Goal: Task Accomplishment & Management: Manage account settings

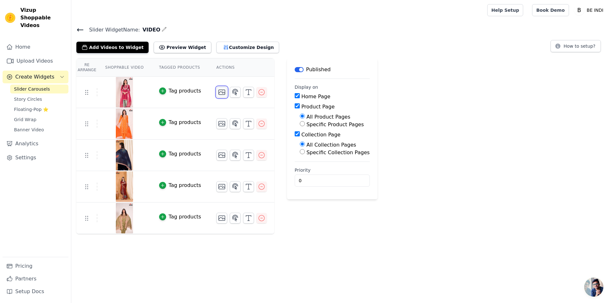
click at [218, 90] on icon "button" at bounding box center [221, 92] width 6 height 5
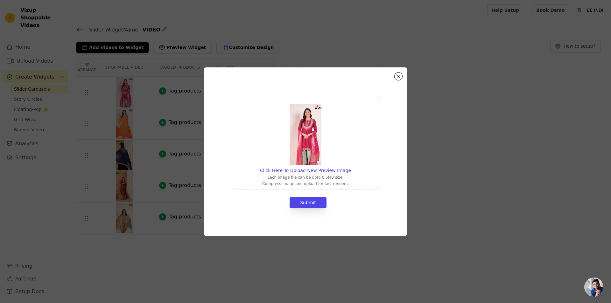
click at [304, 135] on img at bounding box center [305, 134] width 32 height 61
click at [350, 167] on input "Click Here To Upload New Preview Image Each image file can be upto 0.5MB size. …" at bounding box center [350, 167] width 0 height 0
drag, startPoint x: 315, startPoint y: 203, endPoint x: 308, endPoint y: 204, distance: 6.7
click at [314, 203] on button "Submit" at bounding box center [307, 202] width 37 height 11
click at [308, 126] on img at bounding box center [305, 134] width 32 height 61
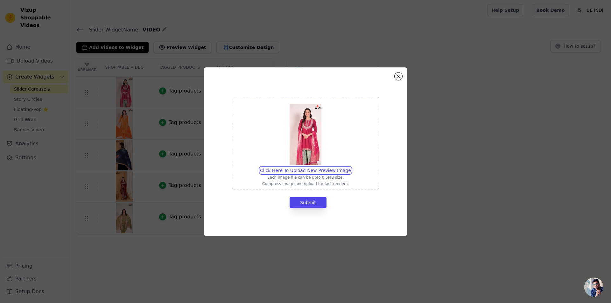
click at [350, 167] on input "Click Here To Upload New Preview Image Each image file can be upto 0.5MB size. …" at bounding box center [350, 167] width 0 height 0
type input "C:\fakepath\[DATE] anasthasia64165.jpg"
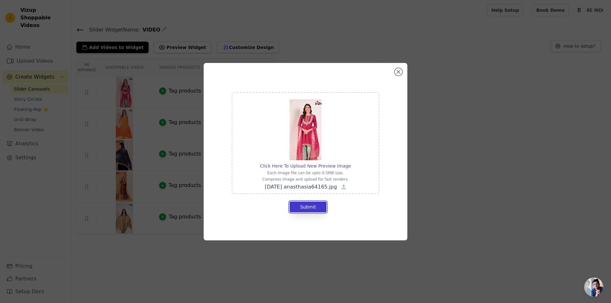
click at [314, 206] on button "Submit" at bounding box center [307, 207] width 37 height 11
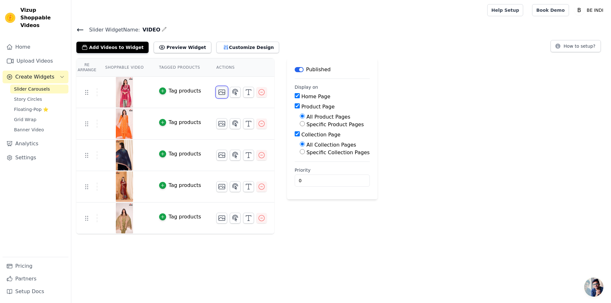
click at [218, 93] on icon "button" at bounding box center [222, 92] width 8 height 8
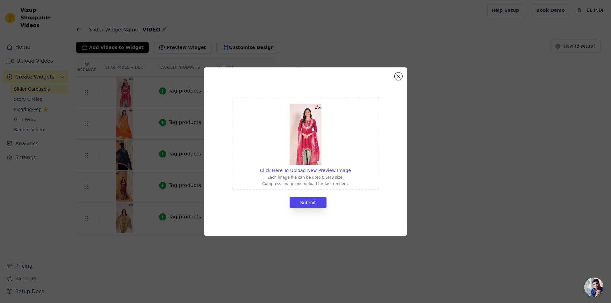
click at [314, 138] on img at bounding box center [305, 134] width 32 height 61
click at [350, 167] on input "Click Here To Upload New Preview Image Each image file can be upto 0.5MB size. …" at bounding box center [350, 167] width 0 height 0
click at [398, 77] on button "Close modal" at bounding box center [398, 77] width 8 height 8
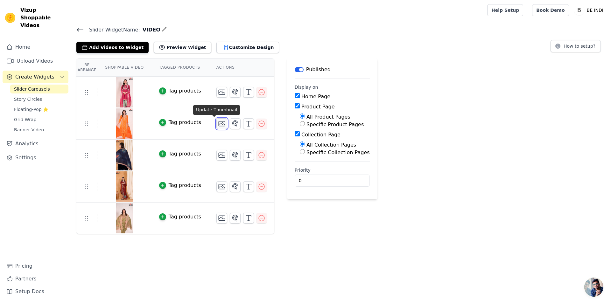
click at [218, 124] on icon "button" at bounding box center [222, 124] width 8 height 8
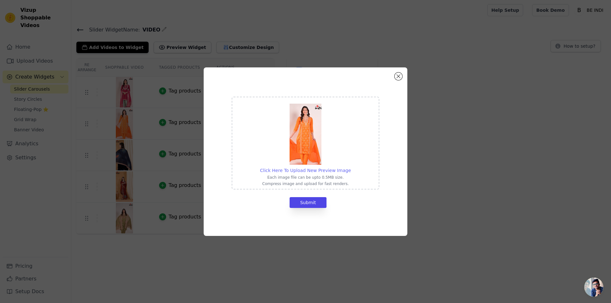
click at [311, 169] on span "Click Here To Upload New Preview Image" at bounding box center [305, 170] width 91 height 5
click at [350, 167] on input "Click Here To Upload New Preview Image Each image file can be upto 0.5MB size. …" at bounding box center [350, 167] width 0 height 0
type input "C:\fakepath\[DATE] anasthasia64053.jpg"
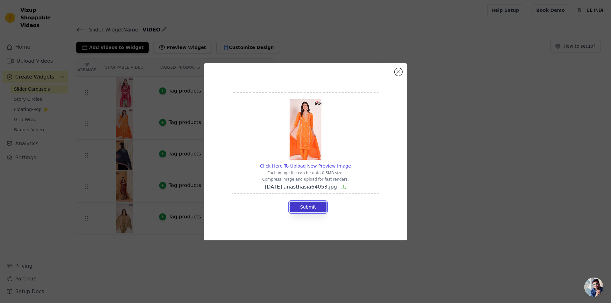
click at [310, 208] on button "Submit" at bounding box center [307, 207] width 37 height 11
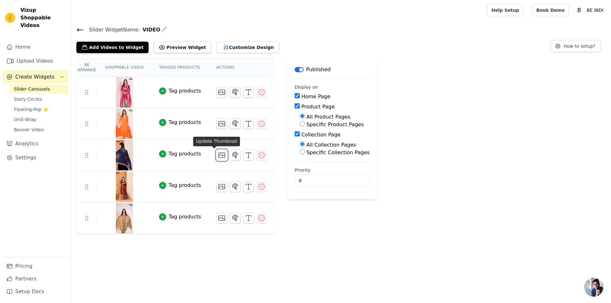
click at [218, 156] on icon "button" at bounding box center [222, 155] width 8 height 8
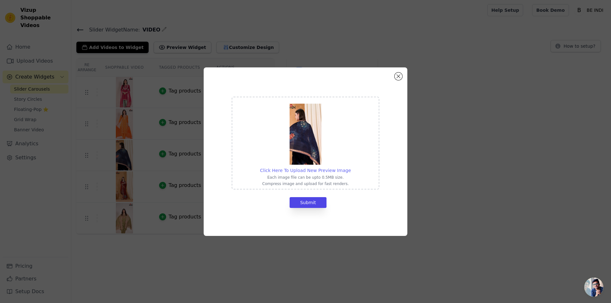
click at [304, 170] on span "Click Here To Upload New Preview Image" at bounding box center [305, 170] width 91 height 5
click at [350, 167] on input "Click Here To Upload New Preview Image Each image file can be upto 0.5MB size. …" at bounding box center [350, 167] width 0 height 0
type input "C:\fakepath\[DATE]_maju07286.jpg"
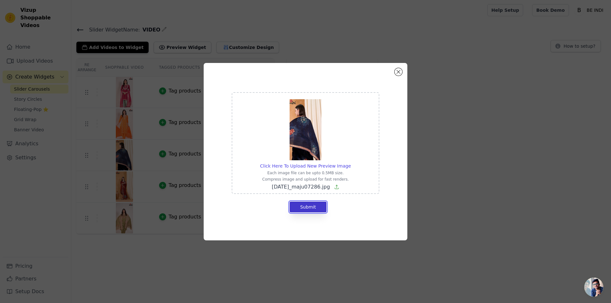
click at [319, 208] on button "Submit" at bounding box center [307, 207] width 37 height 11
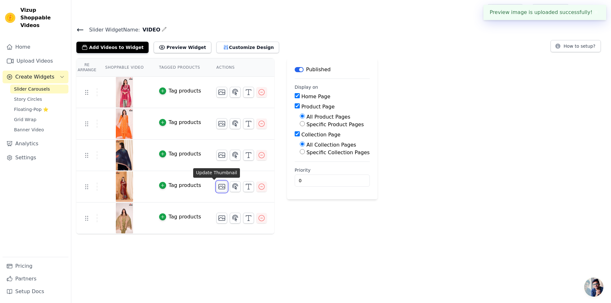
click at [218, 186] on icon "button" at bounding box center [222, 187] width 8 height 8
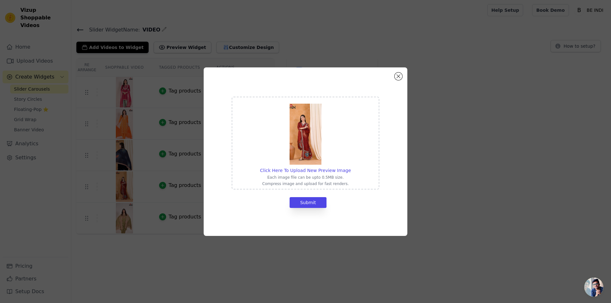
click at [301, 142] on img at bounding box center [305, 134] width 32 height 61
click at [350, 167] on input "Click Here To Upload New Preview Image Each image file can be upto 0.5MB size. …" at bounding box center [350, 167] width 0 height 0
type input "C:\fakepath\[DATE]_maju07253.jpg"
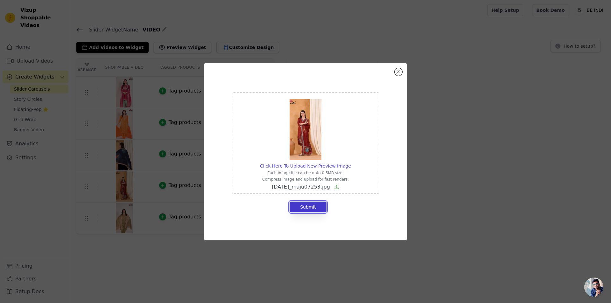
click at [314, 209] on button "Submit" at bounding box center [307, 207] width 37 height 11
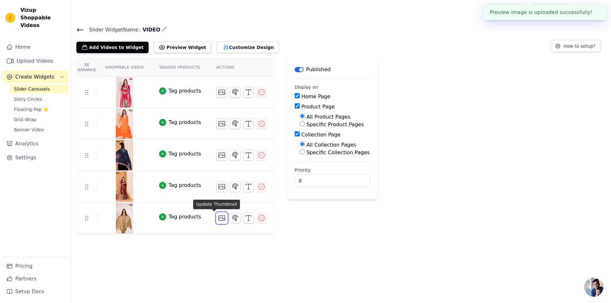
click at [218, 218] on icon "button" at bounding box center [222, 218] width 8 height 8
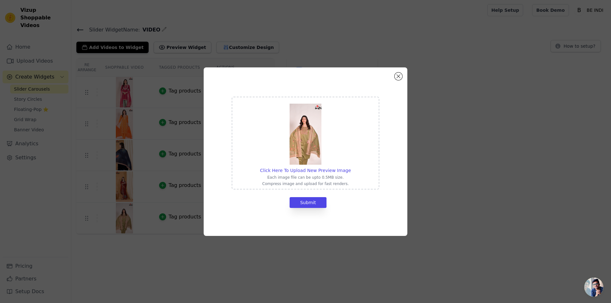
click at [302, 177] on p "Each image file can be upto 0.5MB size." at bounding box center [305, 177] width 91 height 5
click at [350, 167] on input "Click Here To Upload New Preview Image Each image file can be upto 0.5MB size. …" at bounding box center [350, 167] width 0 height 0
type input "C:\fakepath\[DATE] anasthasia64094.jpg"
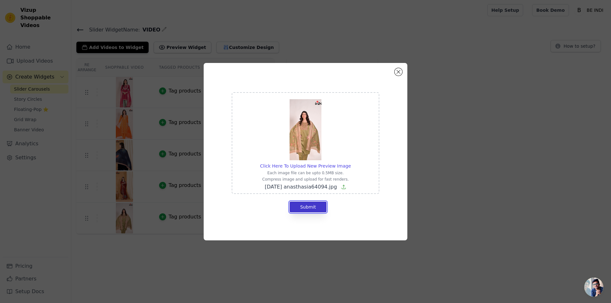
click at [316, 204] on button "Submit" at bounding box center [307, 207] width 37 height 11
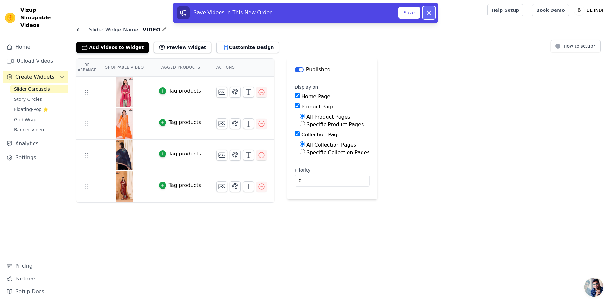
click at [430, 14] on icon at bounding box center [429, 13] width 4 height 4
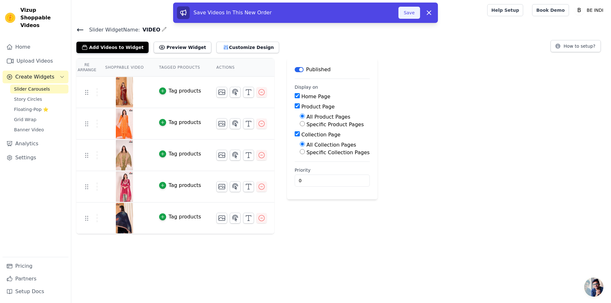
click at [416, 15] on button "Save" at bounding box center [409, 13] width 22 height 12
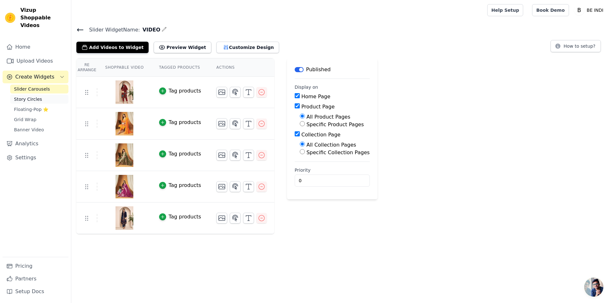
click at [43, 95] on link "Story Circles" at bounding box center [39, 99] width 58 height 9
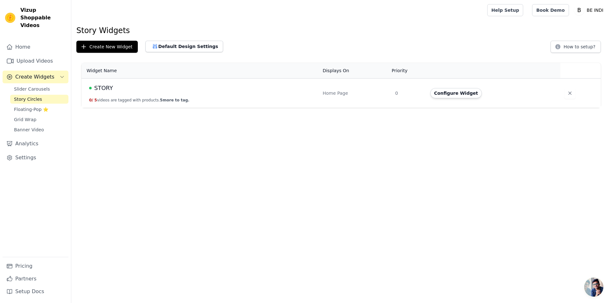
click at [137, 90] on div "STORY" at bounding box center [202, 88] width 226 height 9
click at [112, 88] on div "STORY" at bounding box center [202, 88] width 226 height 9
click at [444, 90] on button "Configure Widget" at bounding box center [456, 93] width 52 height 10
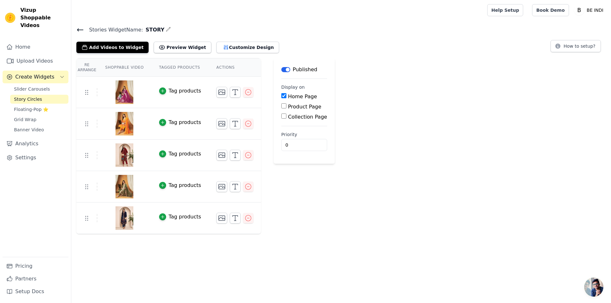
click at [44, 95] on link "Story Circles" at bounding box center [39, 99] width 58 height 9
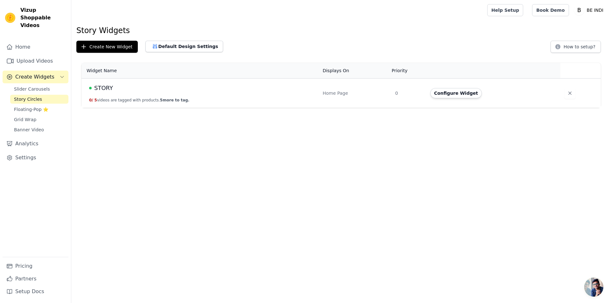
click at [111, 88] on div "STORY" at bounding box center [202, 88] width 226 height 9
click at [98, 90] on span "STORY" at bounding box center [103, 88] width 19 height 9
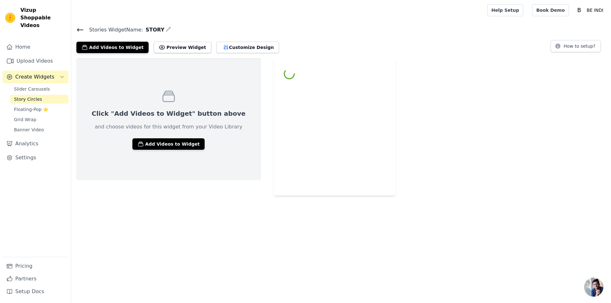
click at [98, 90] on html "Vizup Shoppable Videos Home Upload Videos Create Widgets Slider Carousels Story…" at bounding box center [305, 98] width 611 height 196
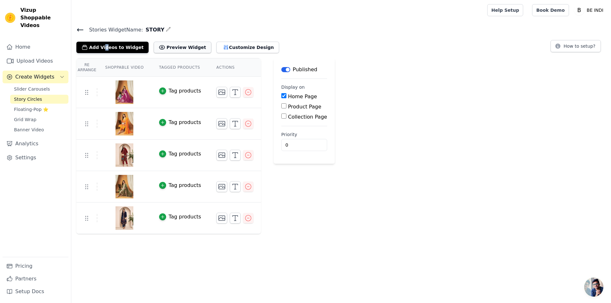
click at [185, 45] on button "Preview Widget" at bounding box center [182, 47] width 57 height 11
click at [218, 121] on icon "button" at bounding box center [221, 123] width 6 height 5
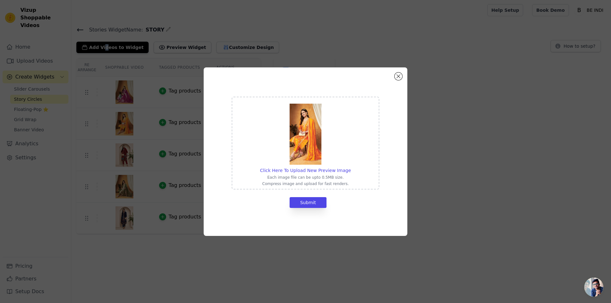
click at [305, 135] on img at bounding box center [305, 134] width 32 height 61
click at [350, 167] on input "Click Here To Upload New Preview Image Each image file can be upto 0.5MB size. …" at bounding box center [350, 167] width 0 height 0
click at [526, 218] on div "Click Here To Upload New Preview Image Each image file can be upto 0.5MB size. …" at bounding box center [305, 151] width 590 height 189
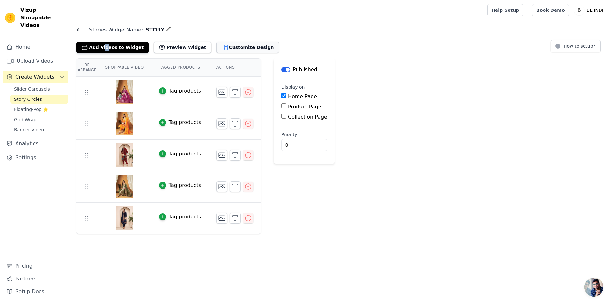
click at [241, 50] on button "Customize Design" at bounding box center [247, 47] width 63 height 11
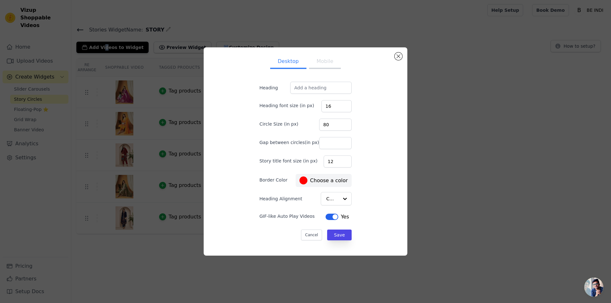
click at [325, 67] on button "Mobile" at bounding box center [325, 62] width 32 height 14
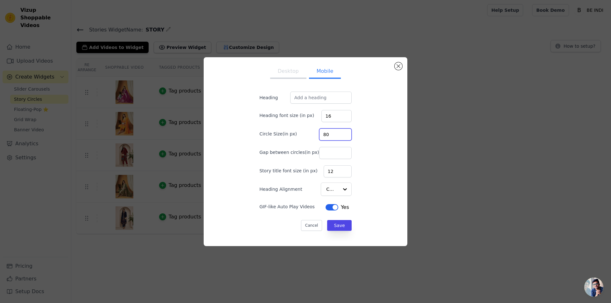
click at [338, 137] on input "80" at bounding box center [335, 134] width 32 height 12
click at [338, 135] on input "80" at bounding box center [335, 134] width 32 height 12
click at [338, 136] on input "80" at bounding box center [335, 134] width 32 height 12
click at [338, 132] on input "100" at bounding box center [335, 134] width 32 height 12
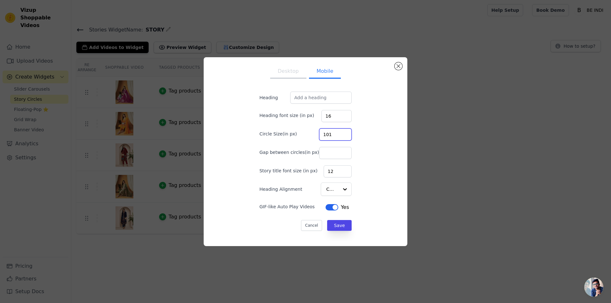
click at [338, 132] on input "101" at bounding box center [335, 134] width 32 height 12
click at [337, 135] on input "100" at bounding box center [335, 134] width 32 height 12
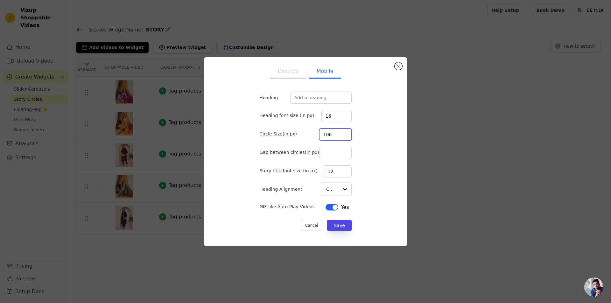
click at [339, 137] on input "100" at bounding box center [335, 134] width 32 height 12
click at [323, 135] on input "100" at bounding box center [335, 134] width 32 height 12
click at [323, 131] on input "8" at bounding box center [335, 134] width 32 height 12
click at [320, 133] on input "8" at bounding box center [335, 134] width 32 height 12
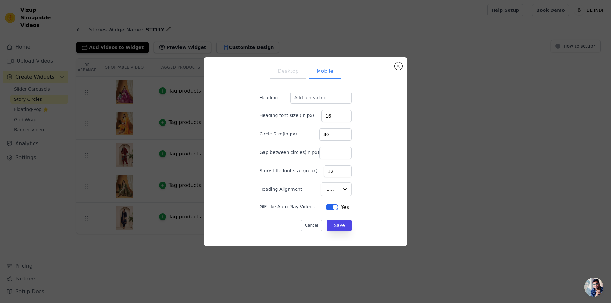
click at [391, 131] on div "Desktop Mobile Heading Heading font size (in px) 16 Circle Size(in px) 80 Gap b…" at bounding box center [305, 151] width 193 height 179
click at [338, 136] on input "80" at bounding box center [335, 134] width 32 height 12
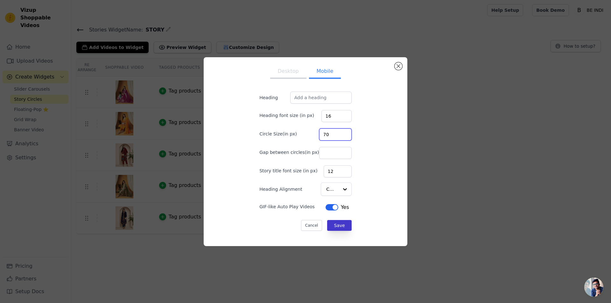
type input "70"
click at [341, 224] on button "Save" at bounding box center [339, 225] width 24 height 11
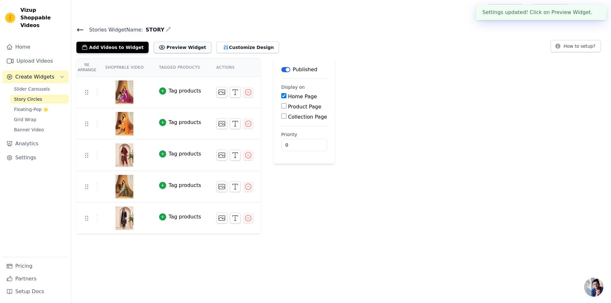
click at [182, 48] on button "Preview Widget" at bounding box center [182, 47] width 57 height 11
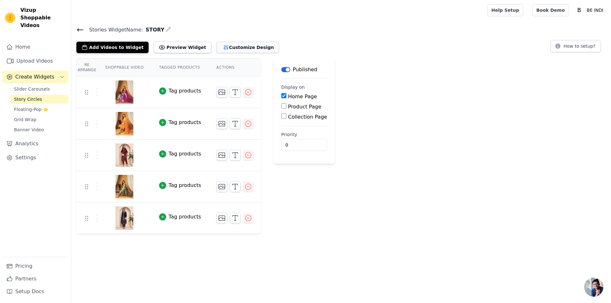
click at [243, 44] on button "Customize Design" at bounding box center [247, 47] width 63 height 11
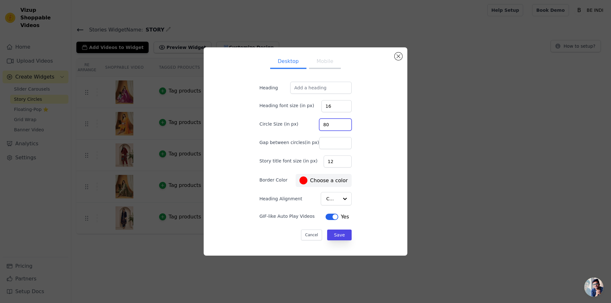
click at [320, 124] on input "80" at bounding box center [335, 125] width 32 height 12
click at [322, 64] on button "Mobile" at bounding box center [325, 62] width 32 height 14
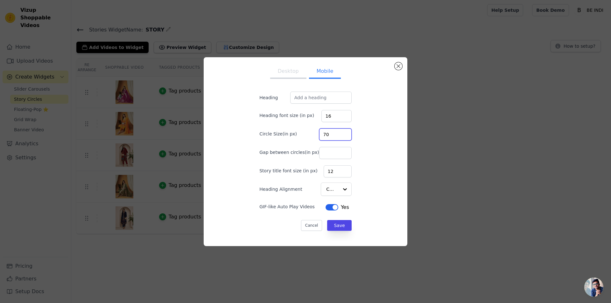
click at [326, 133] on input "70" at bounding box center [335, 134] width 32 height 12
click at [322, 136] on input "80" at bounding box center [335, 134] width 32 height 12
click at [321, 134] on input "80" at bounding box center [335, 134] width 32 height 12
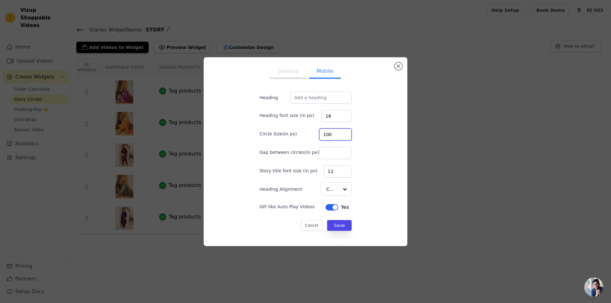
type input "100"
click at [336, 173] on input "11" at bounding box center [337, 171] width 28 height 12
click at [336, 173] on input "10" at bounding box center [337, 171] width 28 height 12
type input "9"
click at [336, 173] on input "9" at bounding box center [337, 171] width 28 height 12
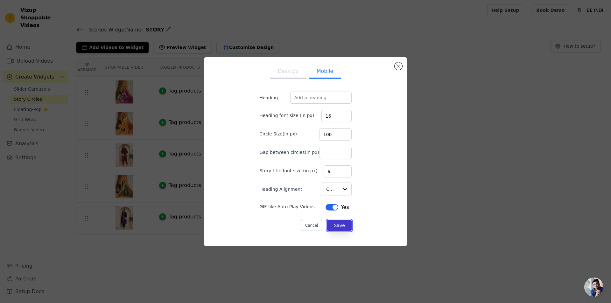
click at [330, 228] on button "Save" at bounding box center [339, 225] width 24 height 11
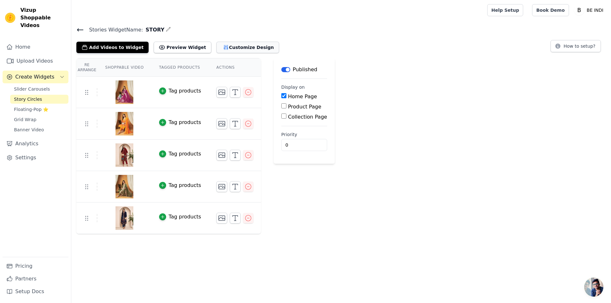
click at [241, 48] on button "Customize Design" at bounding box center [247, 47] width 63 height 11
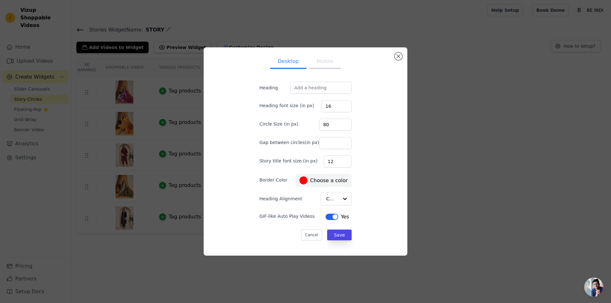
click at [329, 214] on button "Label" at bounding box center [331, 217] width 13 height 6
click at [336, 235] on button "Save" at bounding box center [339, 235] width 24 height 11
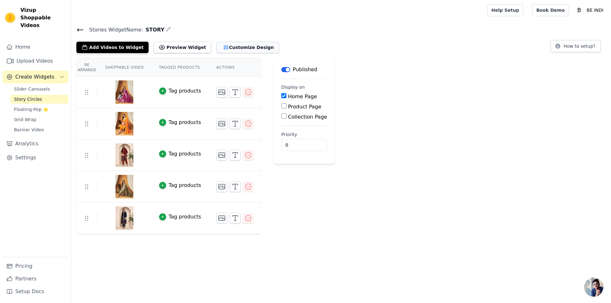
click at [220, 42] on button "Customize Design" at bounding box center [247, 47] width 63 height 11
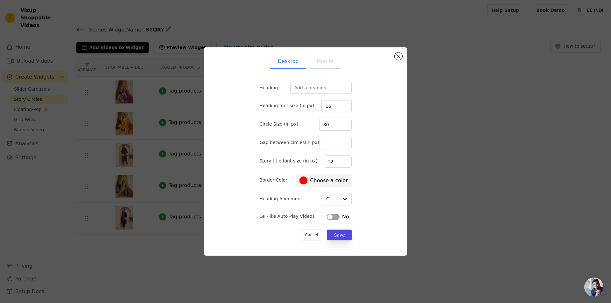
click at [317, 182] on label "#ff0000 Choose a color" at bounding box center [323, 181] width 48 height 8
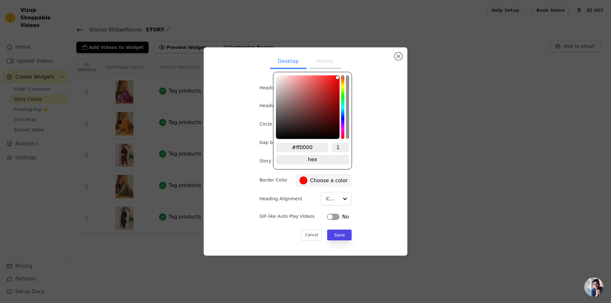
type input "#f90505"
type input "#f60b0b"
type input "#f11313"
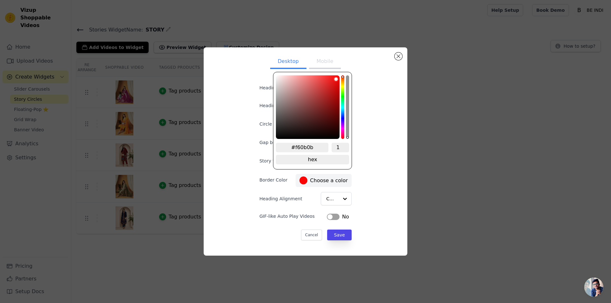
type input "#f11313"
type input "#ed1a1a"
type input "#e82525"
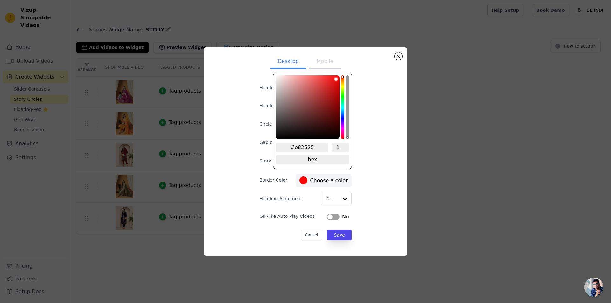
type input "#e32b2b"
type input "#e22e2e"
type input "#df3737"
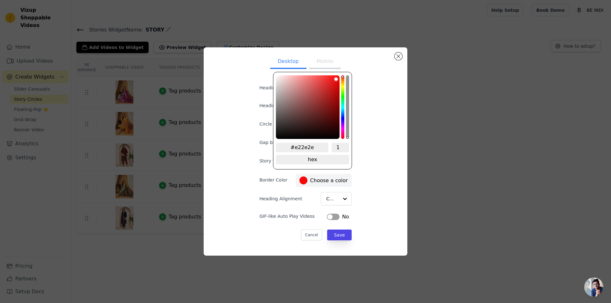
type input "#df3737"
type input "#de3a3a"
type input "#de4343"
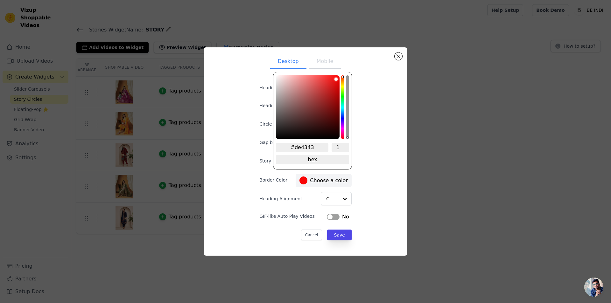
type input "#db4e4e"
type input "#db5a5a"
type input "#db6666"
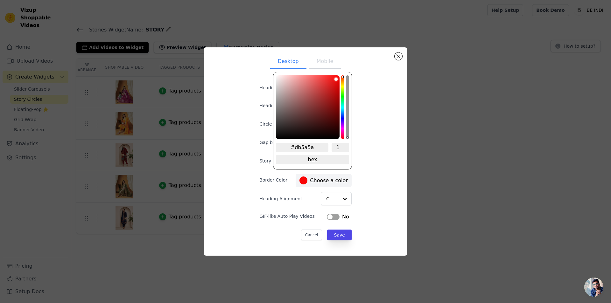
type input "#db6666"
type input "#db7272"
type input "#db7e7e"
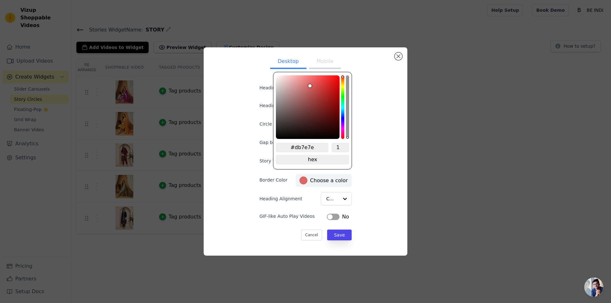
type input "#db8a8a"
type input "#db9898"
type input "#d9a6a6"
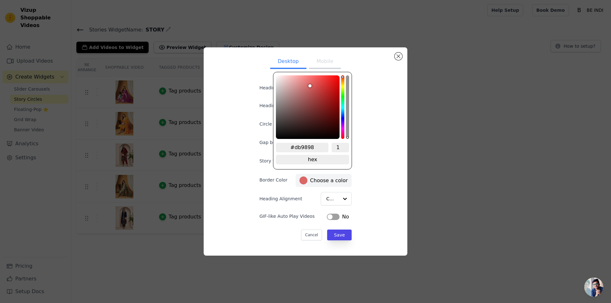
type input "#d9a6a6"
type input "#d9aeae"
type input "#d9b1b1"
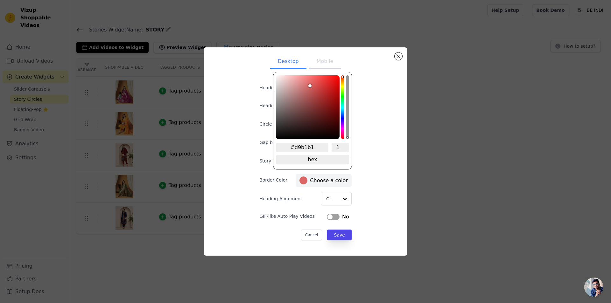
type input "#d9b3b3"
type input "#d6b3b3"
type input "#d5bbbb"
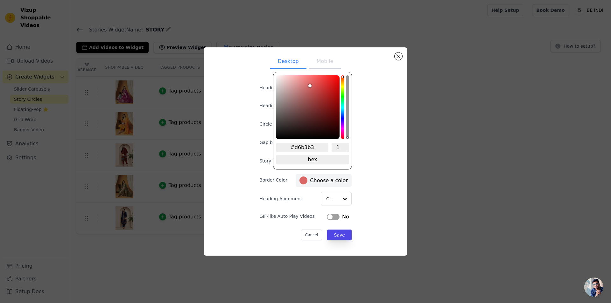
type input "#d5bbbb"
type input "#d5c0c0"
type input "#d2c2c2"
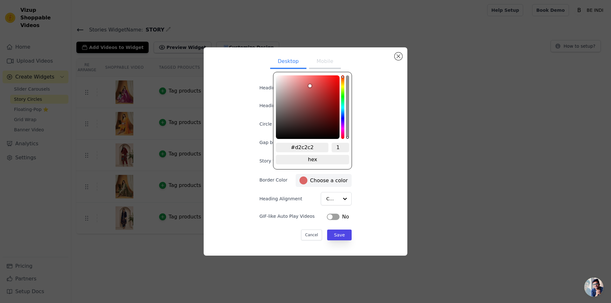
type input "#d1c8c8"
type input "#d1cdcd"
type input "#d1d0d0"
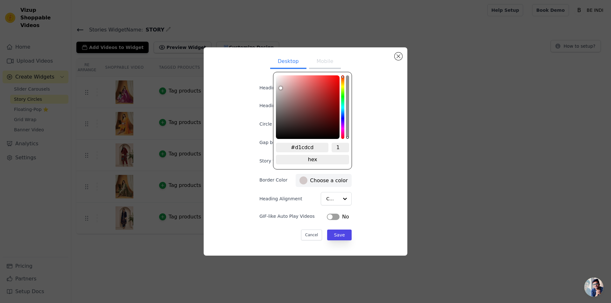
type input "#d1d0d0"
type input "#d0d0d0"
type input "#cfcfcf"
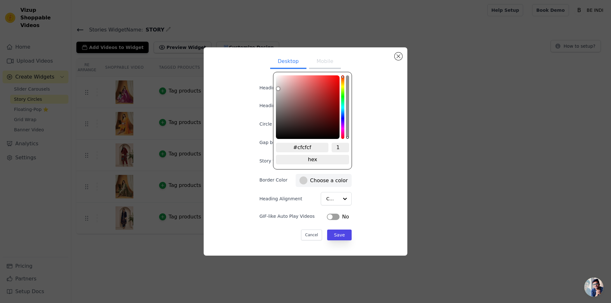
type input "#d6d6d6"
type input "#dadada"
type input "#dfdfdf"
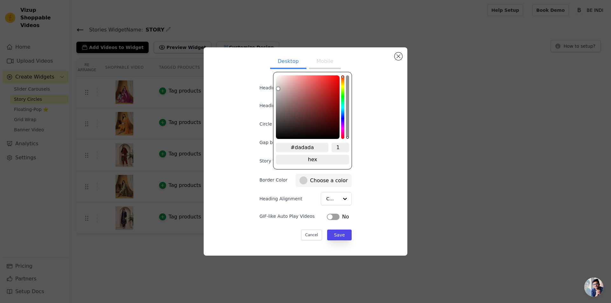
type input "#dfdfdf"
type input "#e2e2e2"
type input "#e7e7e7"
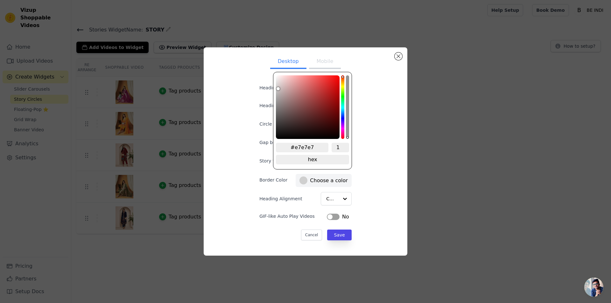
type input "#ededed"
type input "#f6f6f6"
type input "#f9f9f9"
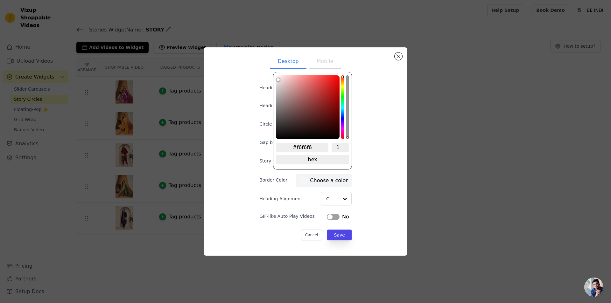
type input "#f9f9f9"
type input "#fafafa"
type input "#fbfbfb"
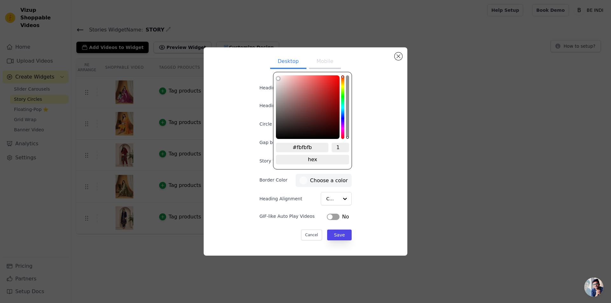
type input "#fafafa"
type input "#f6f6f6"
type input "#f2f2f2"
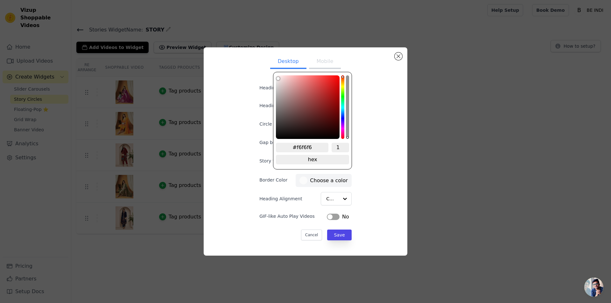
type input "#f2f2f2"
type input "#f1f1f1"
type input "#ececec"
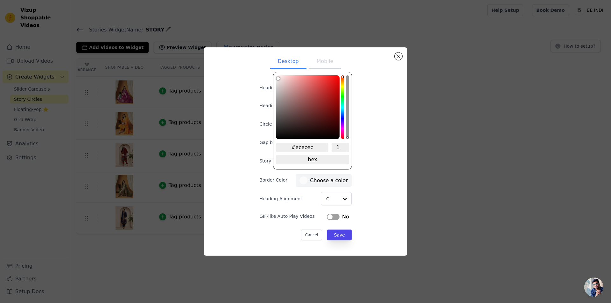
type input "#e8e8e8"
type input "#e6e6e6"
type input "#dbdbdb"
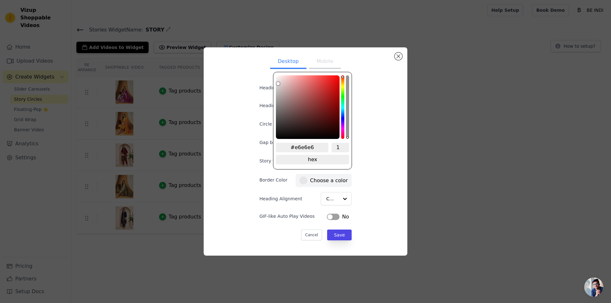
type input "#dbdbdb"
type input "#d7d7d7"
type input "#cfcfcf"
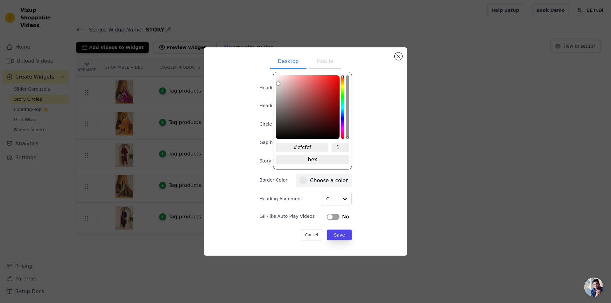
type input "#c9c9c9"
type input "#c7c7c7"
type input "#c4c4c4"
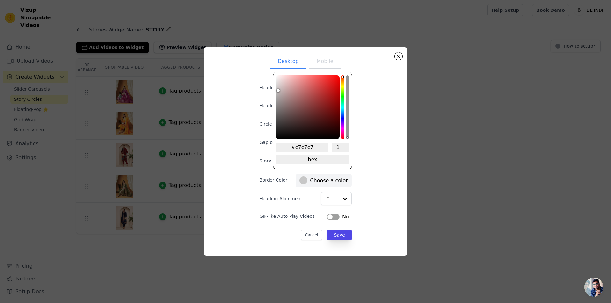
type input "#c4c4c4"
type input "#bdbbbb"
type input "#bab7b7"
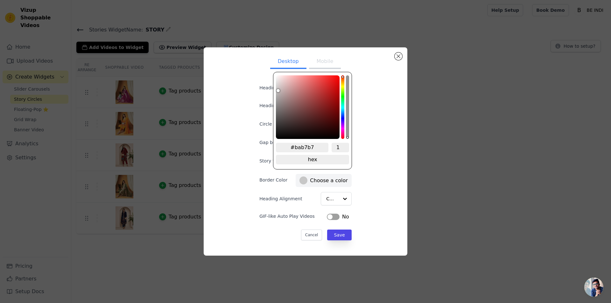
type input "#b9b5b5"
type input "#b8b3b3"
type input "#b6b2b2"
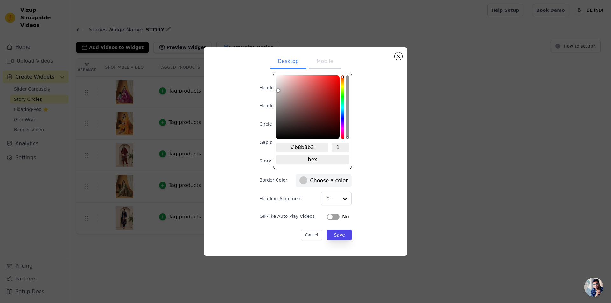
type input "#b6b2b2"
type input "#b9b5b5"
type input "#bab7b7"
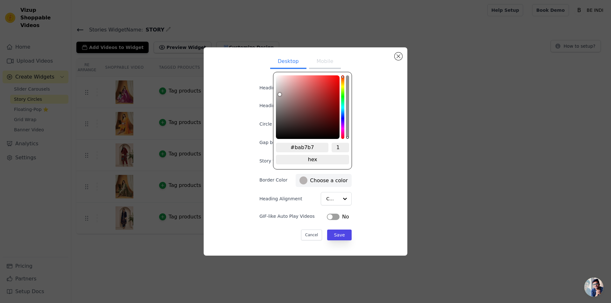
type input "#c2c1c1"
type input "#c4c3c3"
type input "#c9c8c8"
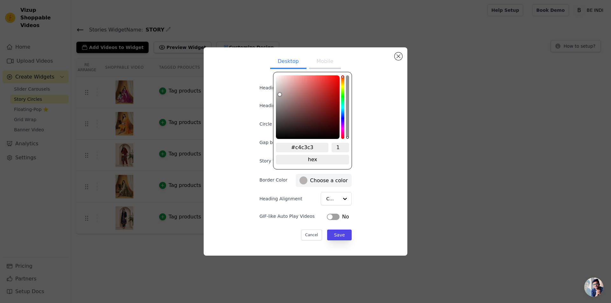
type input "#c9c8c8"
type input "#cdcdcd"
type input "#d0d0d0"
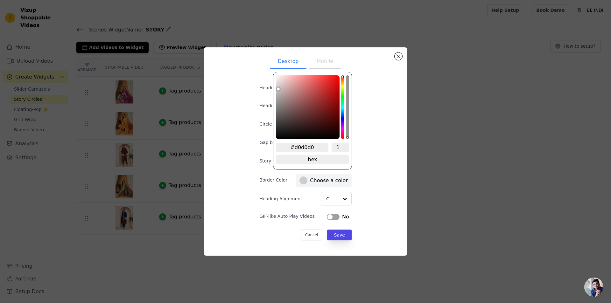
type input "#d5d5d5"
type input "#dadada"
type input "#e0e0e0"
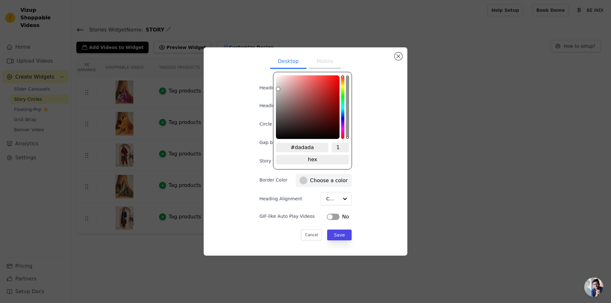
type input "#e0e0e0"
type input "#e6e6e6"
type input "#ebebeb"
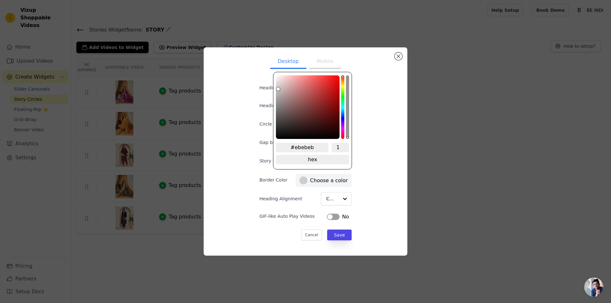
type input "#f1f1f1"
type input "#f9f9f9"
type input "#fefefe"
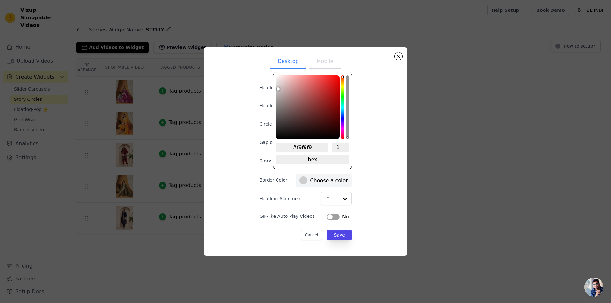
type input "#fefefe"
type input "#ffffff"
type input "#fefcfc"
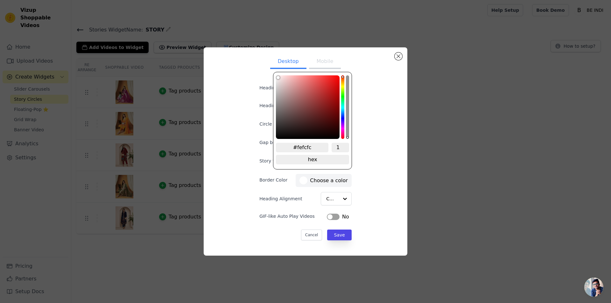
type input "#fbf4f4"
type input "#fbefef"
type input "#f9e3e3"
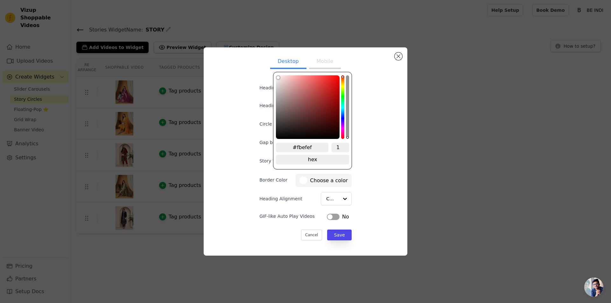
type input "#f9e3e3"
type input "#f9dfdf"
type input "#f9dddd"
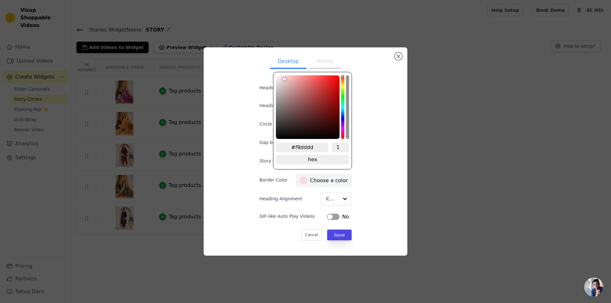
type input "#f9dcdc"
type input "#fadddd"
drag, startPoint x: 338, startPoint y: 77, endPoint x: 283, endPoint y: 77, distance: 55.0
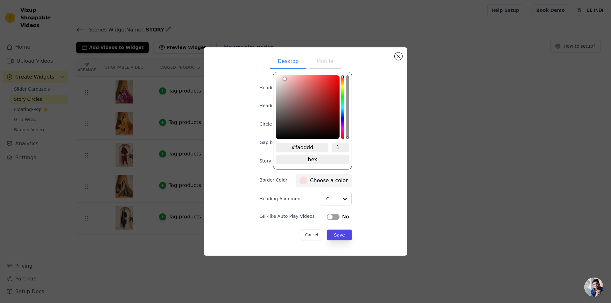
click at [283, 77] on div "brightness channel" at bounding box center [284, 107] width 3 height 62
click at [340, 198] on div at bounding box center [344, 198] width 13 height 13
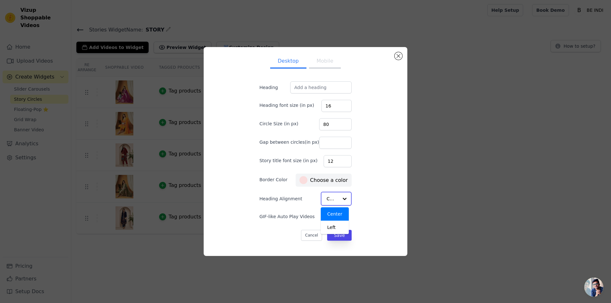
click at [332, 211] on div "Center" at bounding box center [335, 213] width 28 height 13
click at [331, 232] on button "Save" at bounding box center [339, 235] width 24 height 11
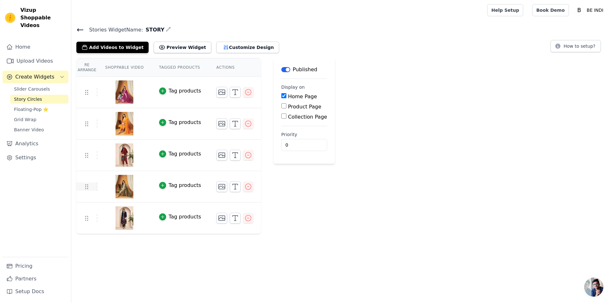
click at [96, 187] on td at bounding box center [86, 187] width 21 height 8
click at [87, 187] on icon at bounding box center [87, 187] width 8 height 8
click at [119, 187] on img at bounding box center [124, 186] width 18 height 31
